Goal: Navigation & Orientation: Find specific page/section

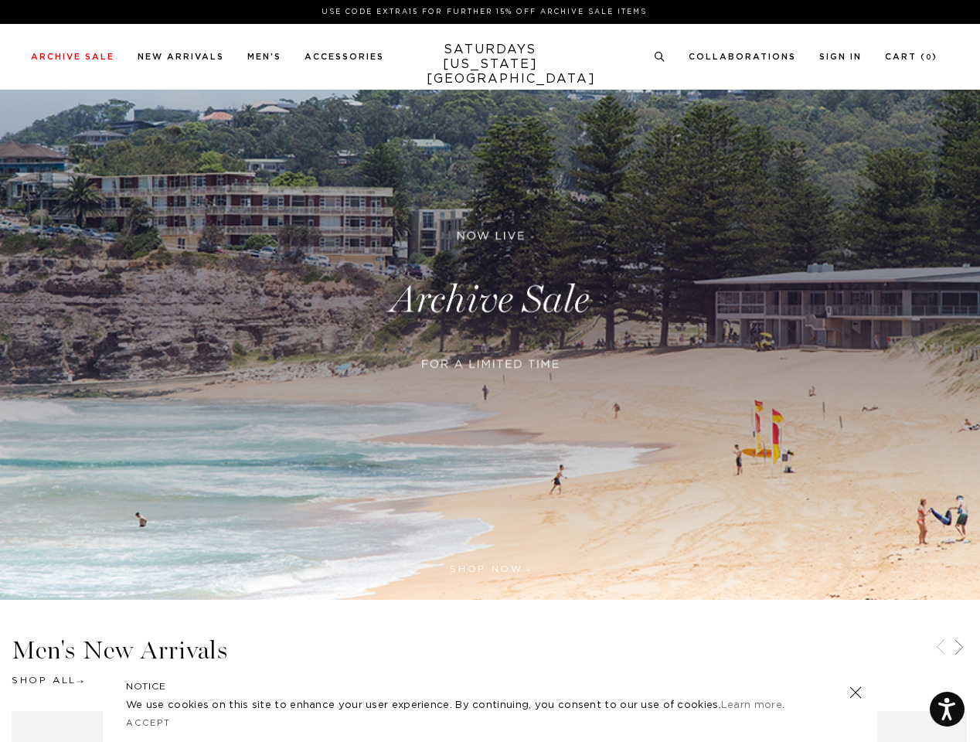
click at [490, 371] on div at bounding box center [490, 384] width 375 height 32
click at [657, 340] on link at bounding box center [657, 340] width 14 height 14
click at [660, 57] on icon at bounding box center [660, 57] width 12 height 10
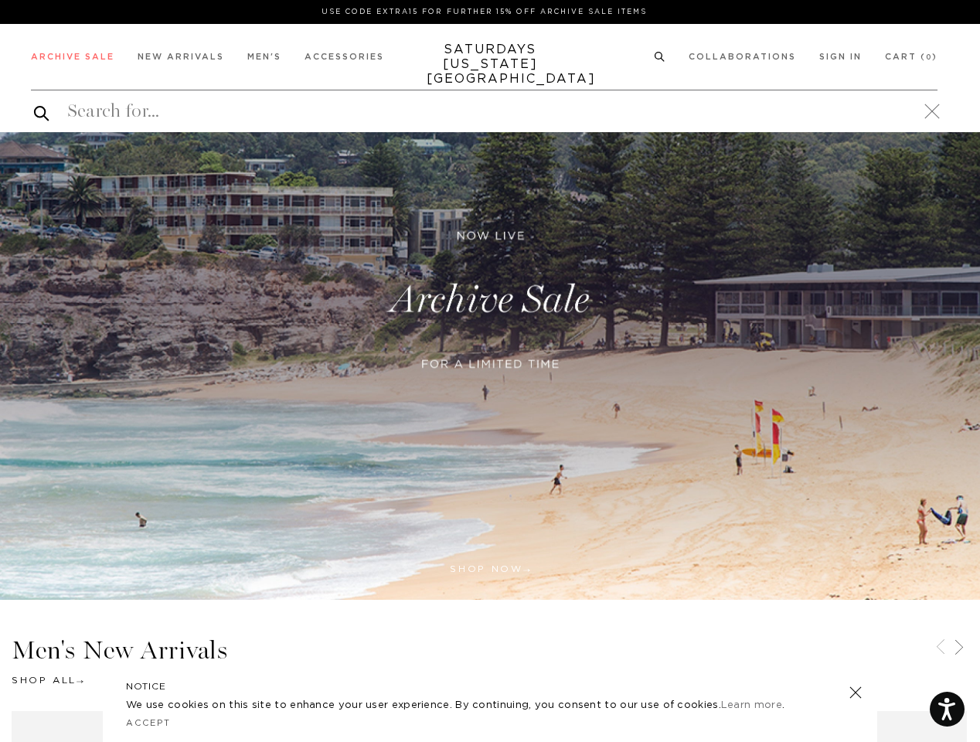
click at [941, 648] on icon at bounding box center [940, 647] width 19 height 19
click at [959, 648] on icon at bounding box center [959, 647] width 19 height 19
click at [856, 693] on link at bounding box center [856, 693] width 22 height 22
